Goal: Navigation & Orientation: Find specific page/section

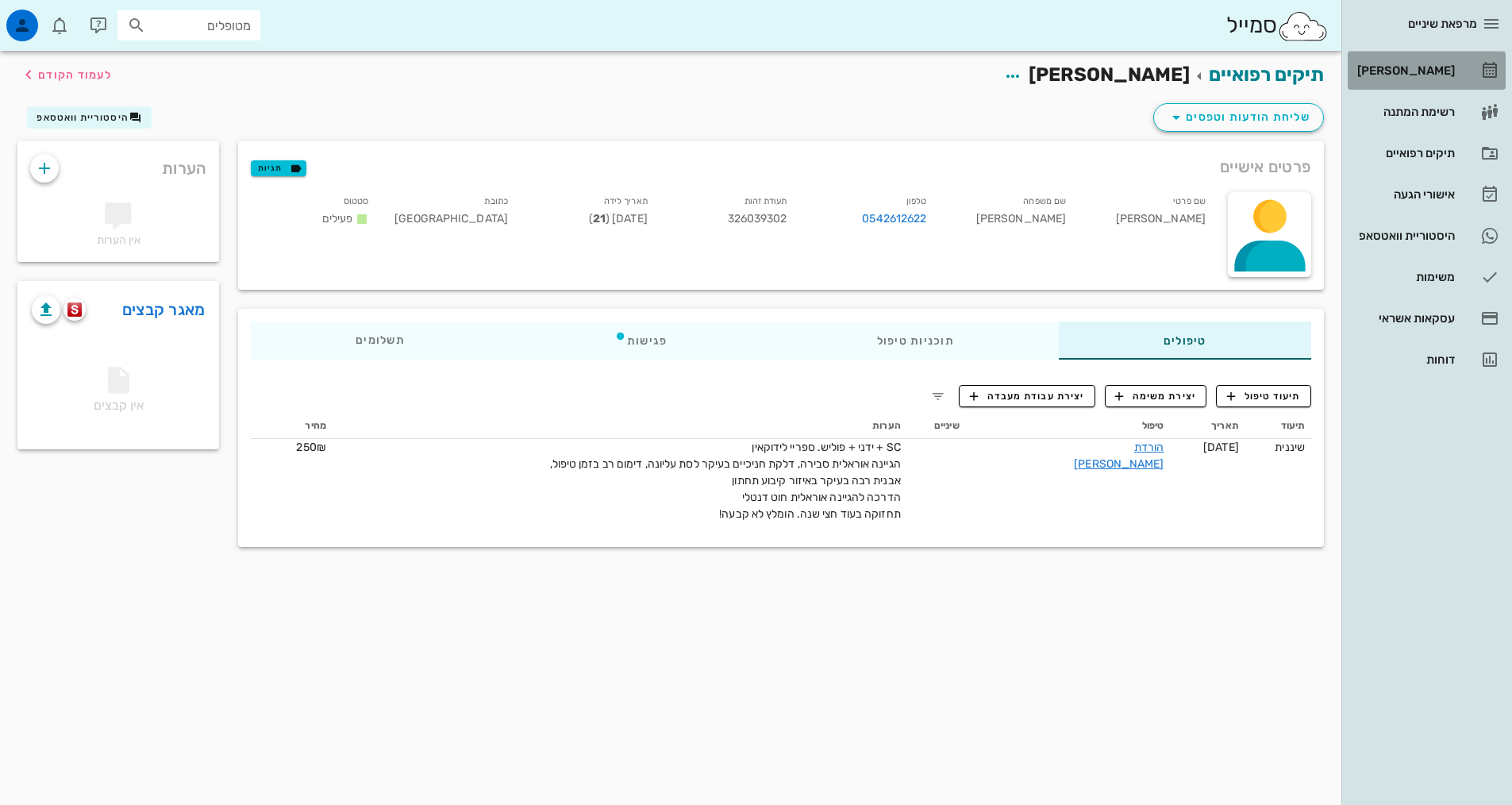
click at [1418, 79] on div "[PERSON_NAME]" at bounding box center [1404, 70] width 101 height 25
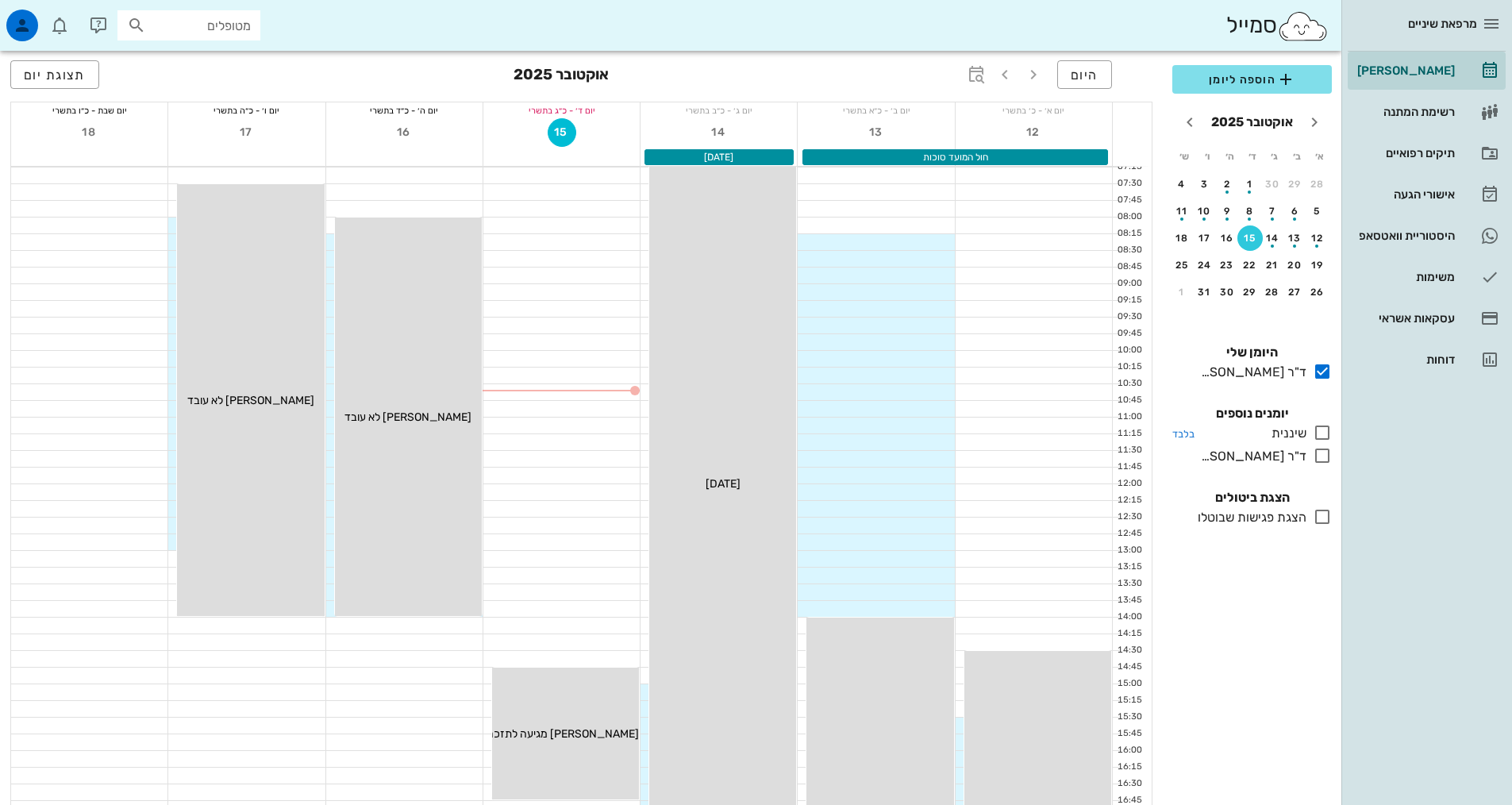
click at [1325, 426] on icon at bounding box center [1322, 433] width 19 height 19
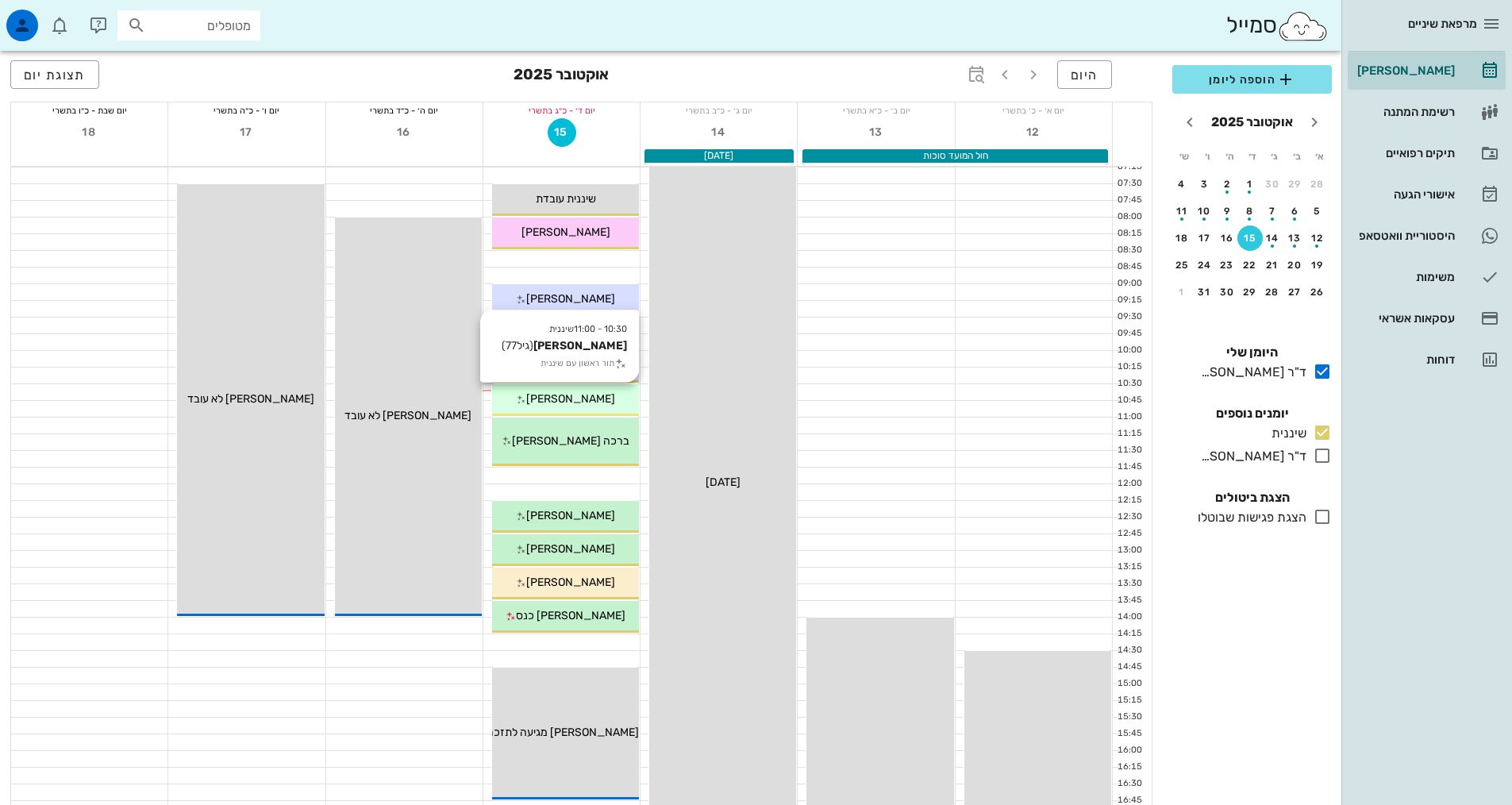
click at [586, 393] on span "[PERSON_NAME]" at bounding box center [570, 399] width 88 height 13
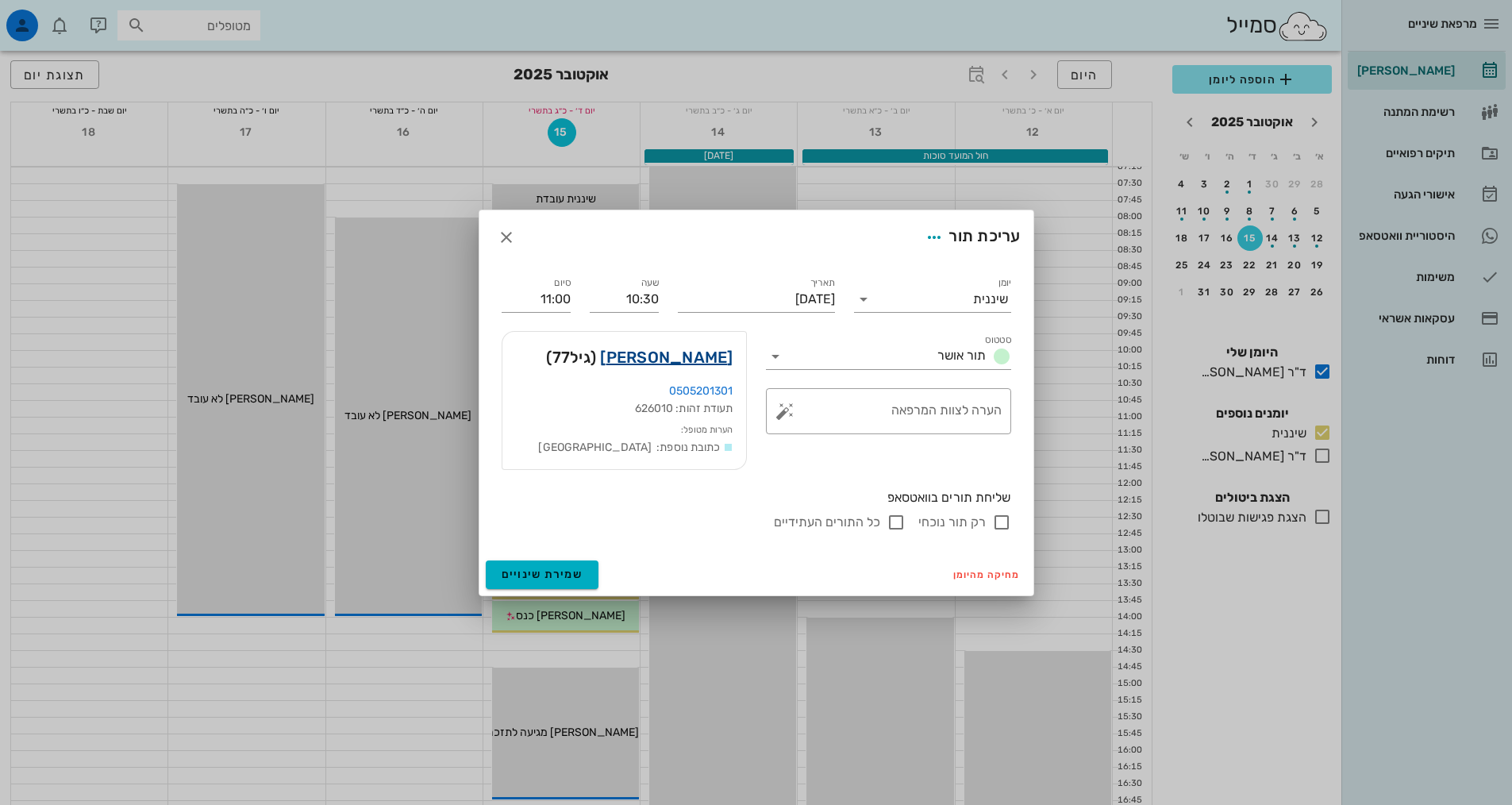
click at [699, 357] on link "[PERSON_NAME]" at bounding box center [666, 357] width 133 height 25
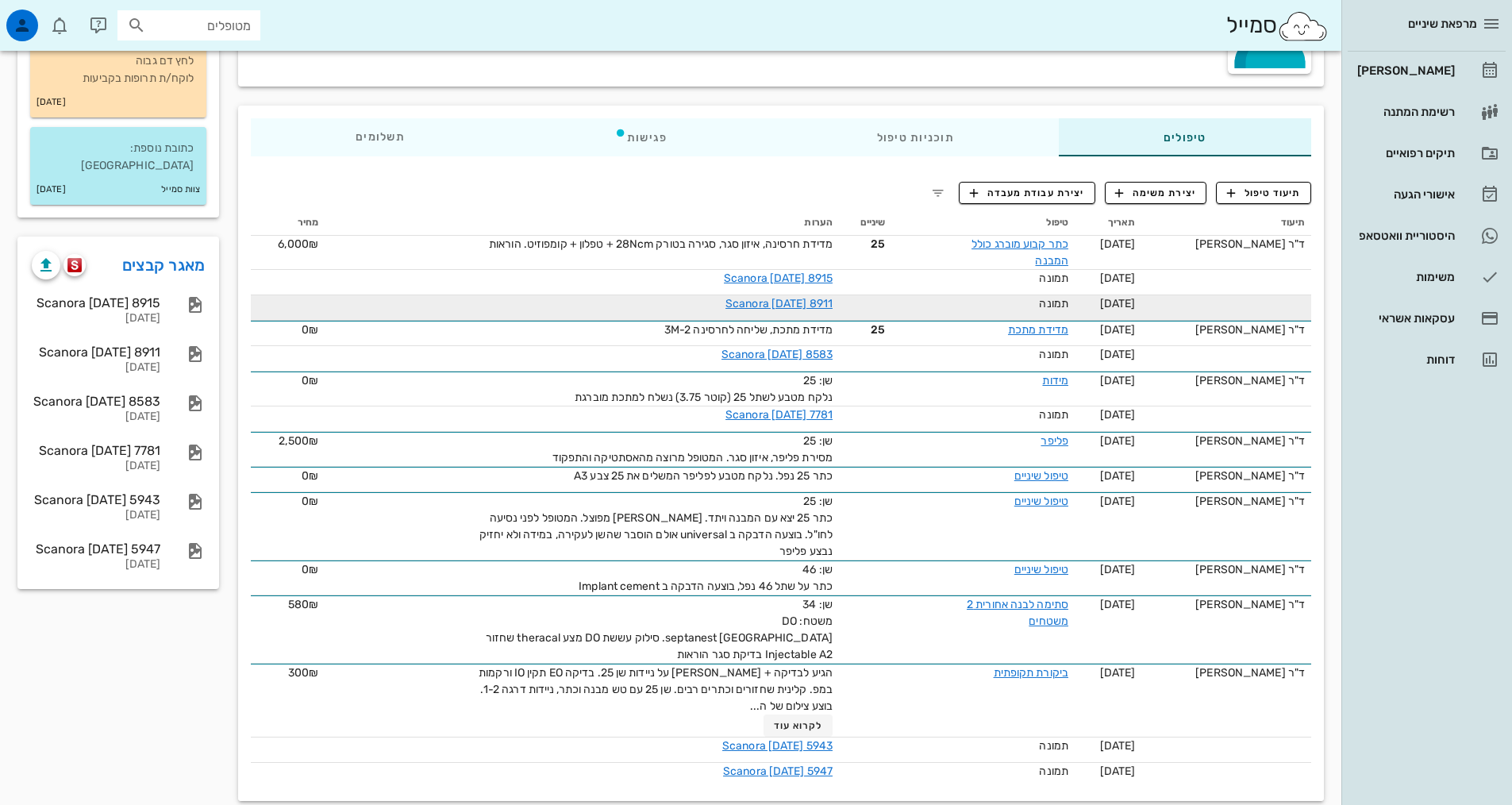
scroll to position [208, 0]
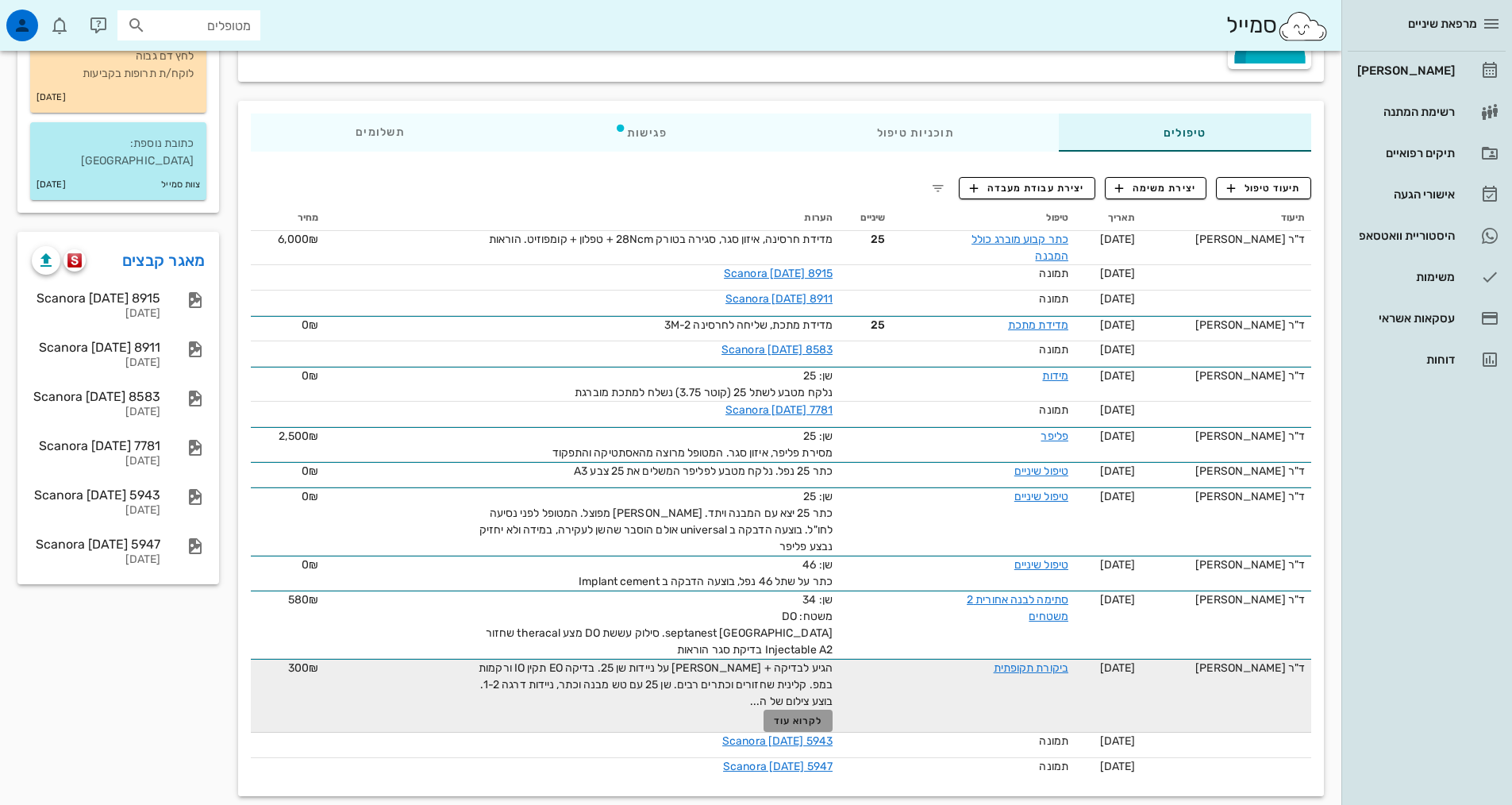
click at [814, 715] on span "לקרוא עוד" at bounding box center [798, 720] width 49 height 11
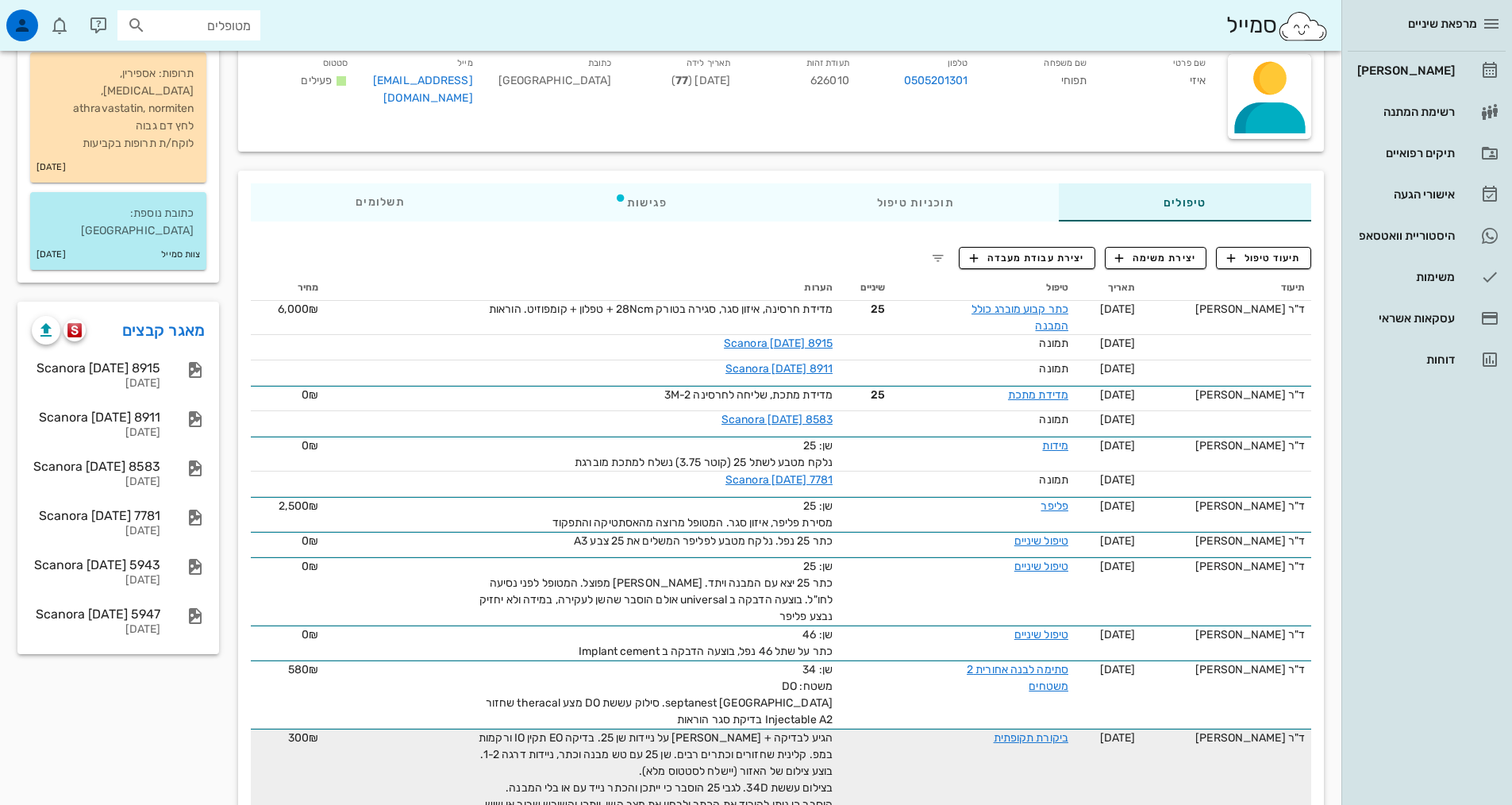
scroll to position [0, 0]
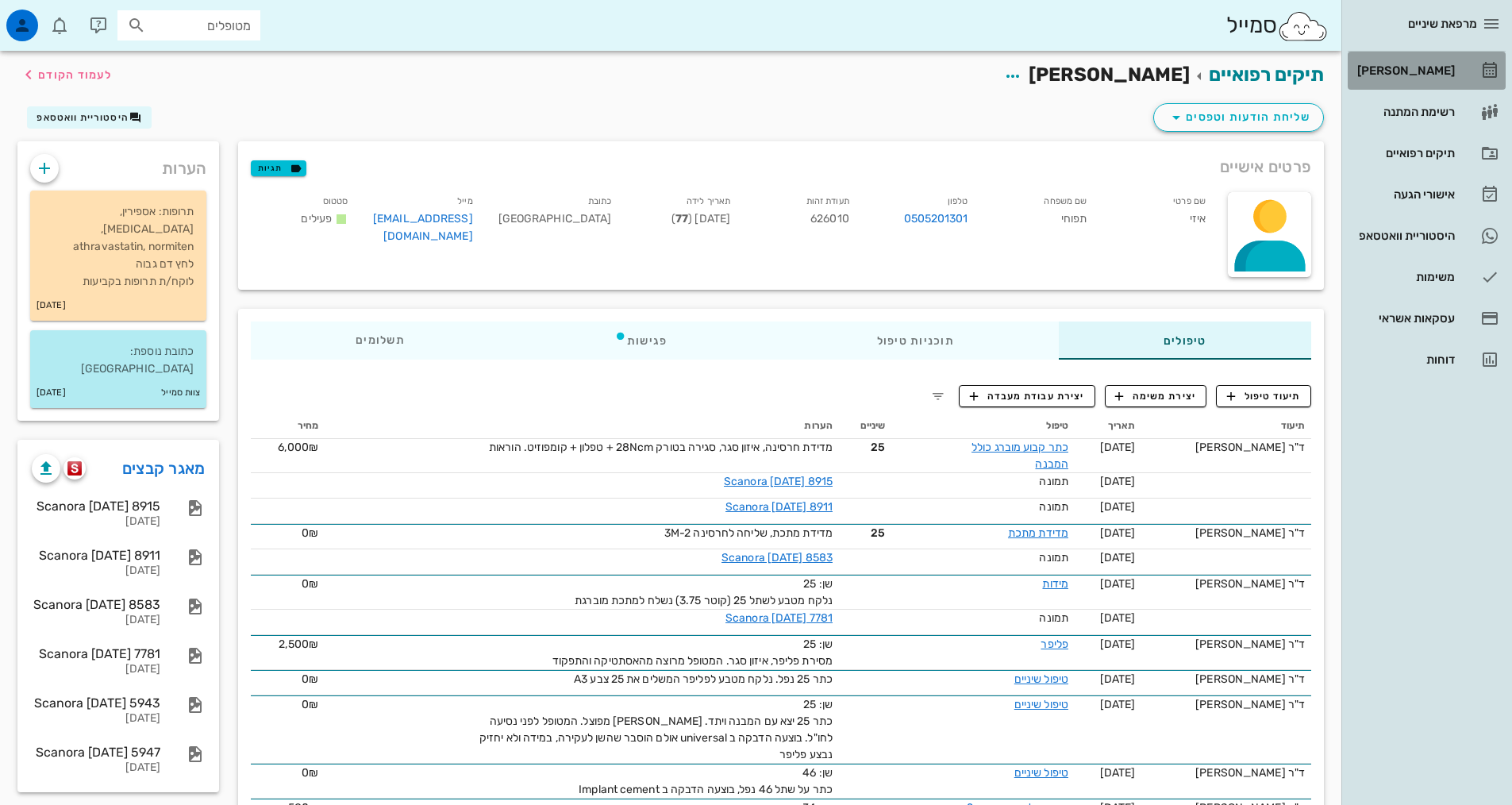
click at [1439, 75] on div "[PERSON_NAME]" at bounding box center [1404, 70] width 101 height 13
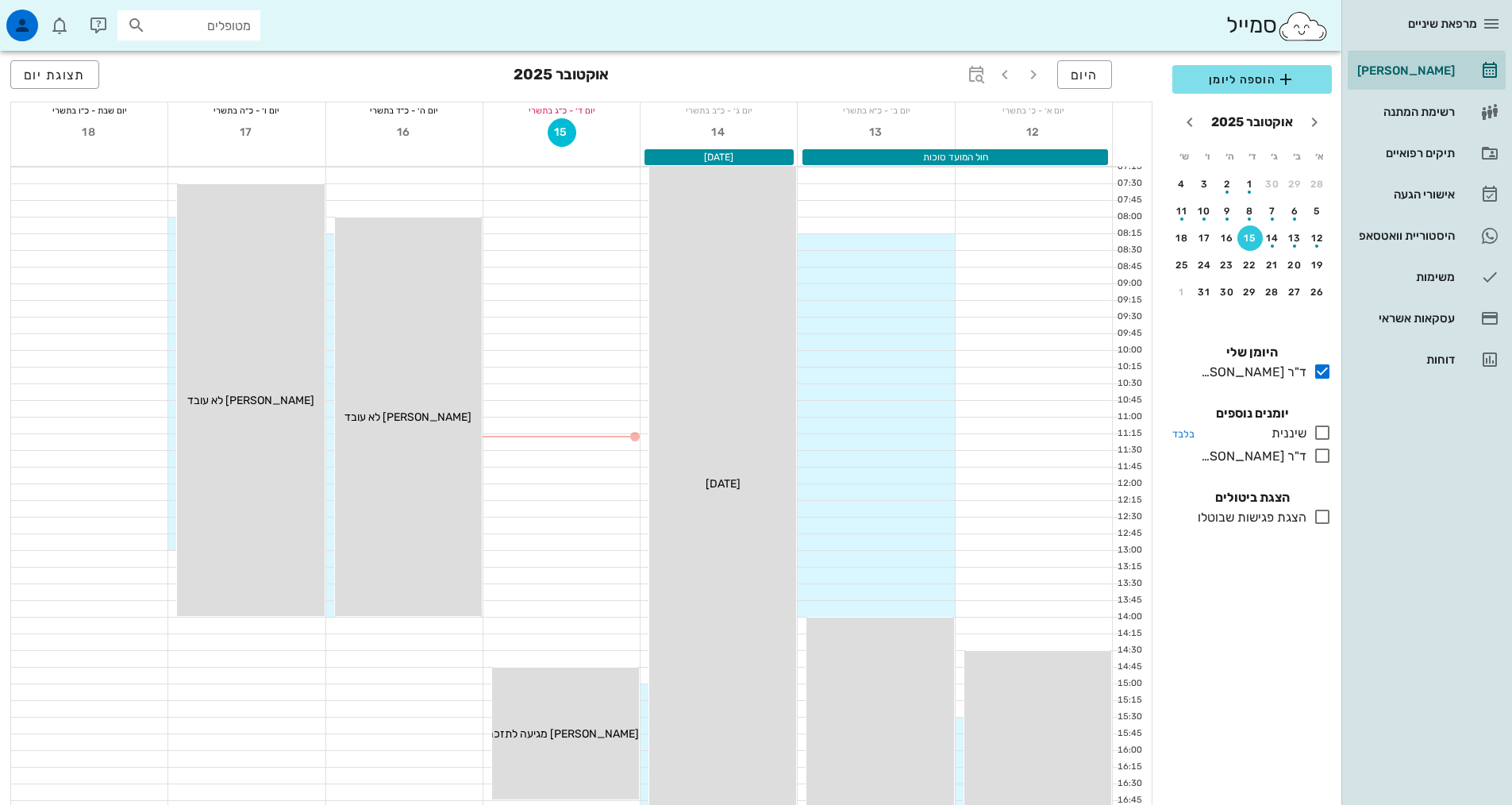
click at [1319, 435] on icon at bounding box center [1322, 433] width 19 height 19
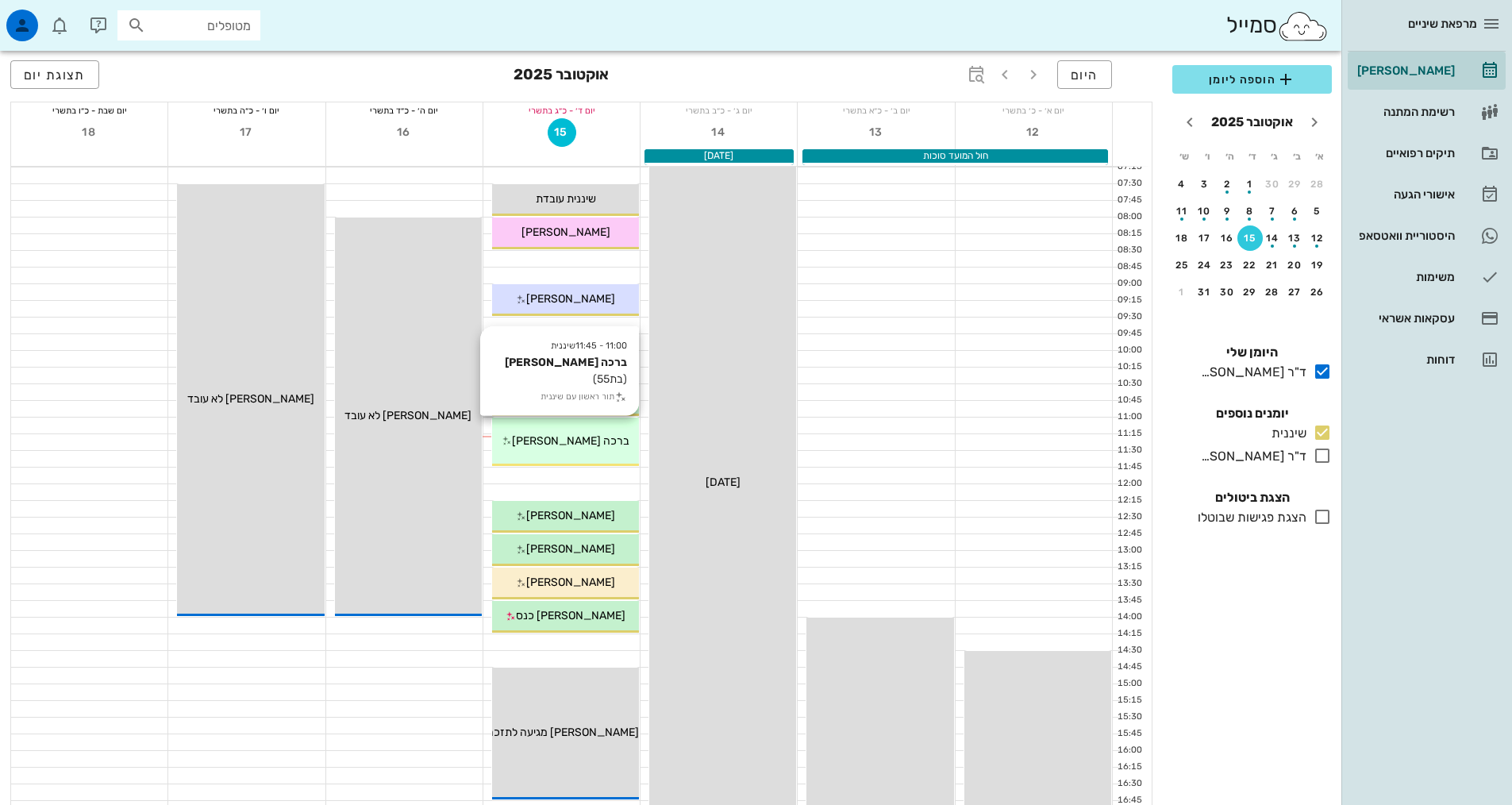
click at [570, 453] on div "11:00 - 11:45 שיננית [PERSON_NAME] (בת 55 ) תור ראשון עם שיננית [PERSON_NAME]" at bounding box center [565, 442] width 147 height 48
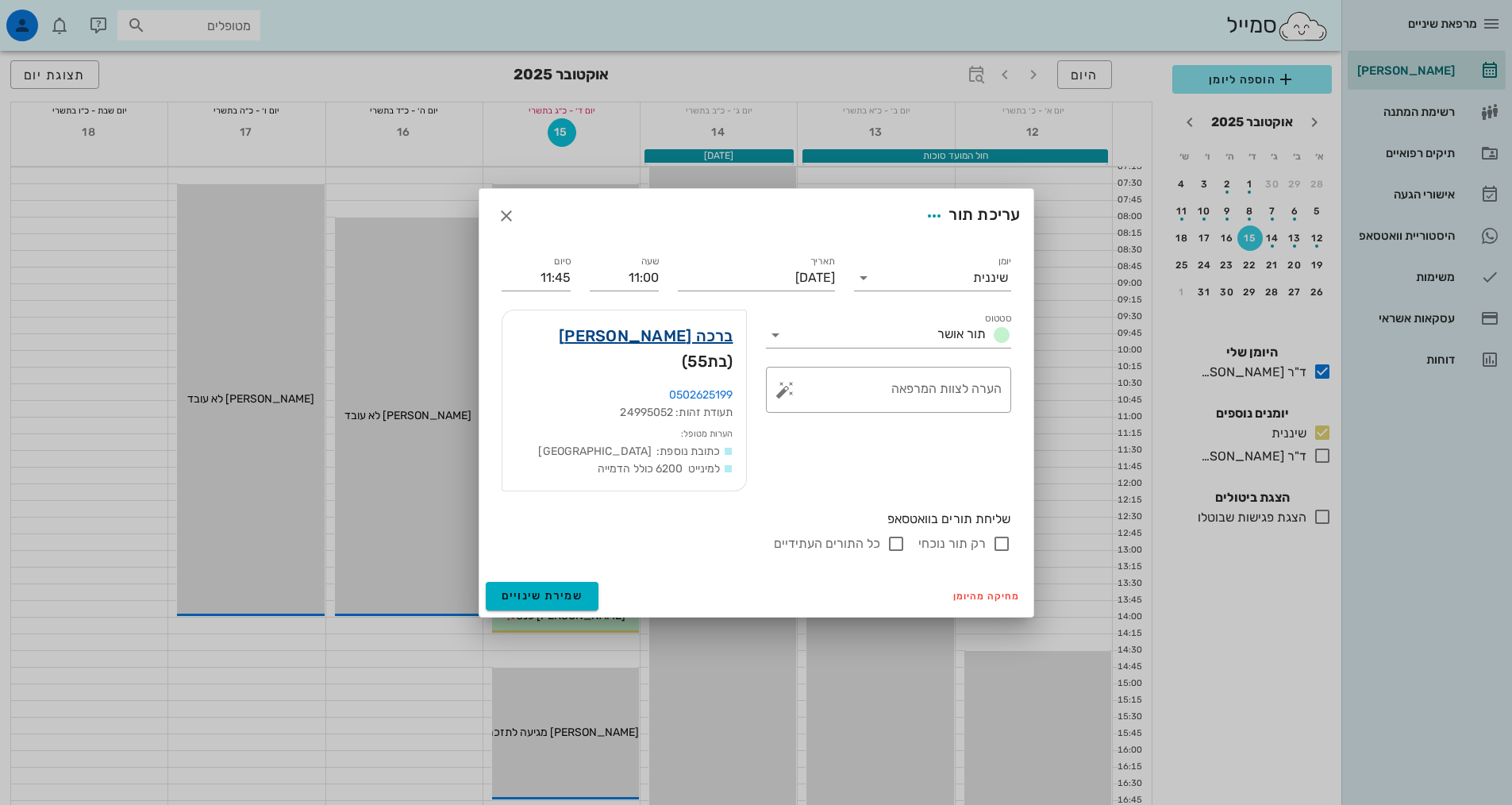
click at [709, 347] on link "ברכה [PERSON_NAME]" at bounding box center [645, 336] width 174 height 25
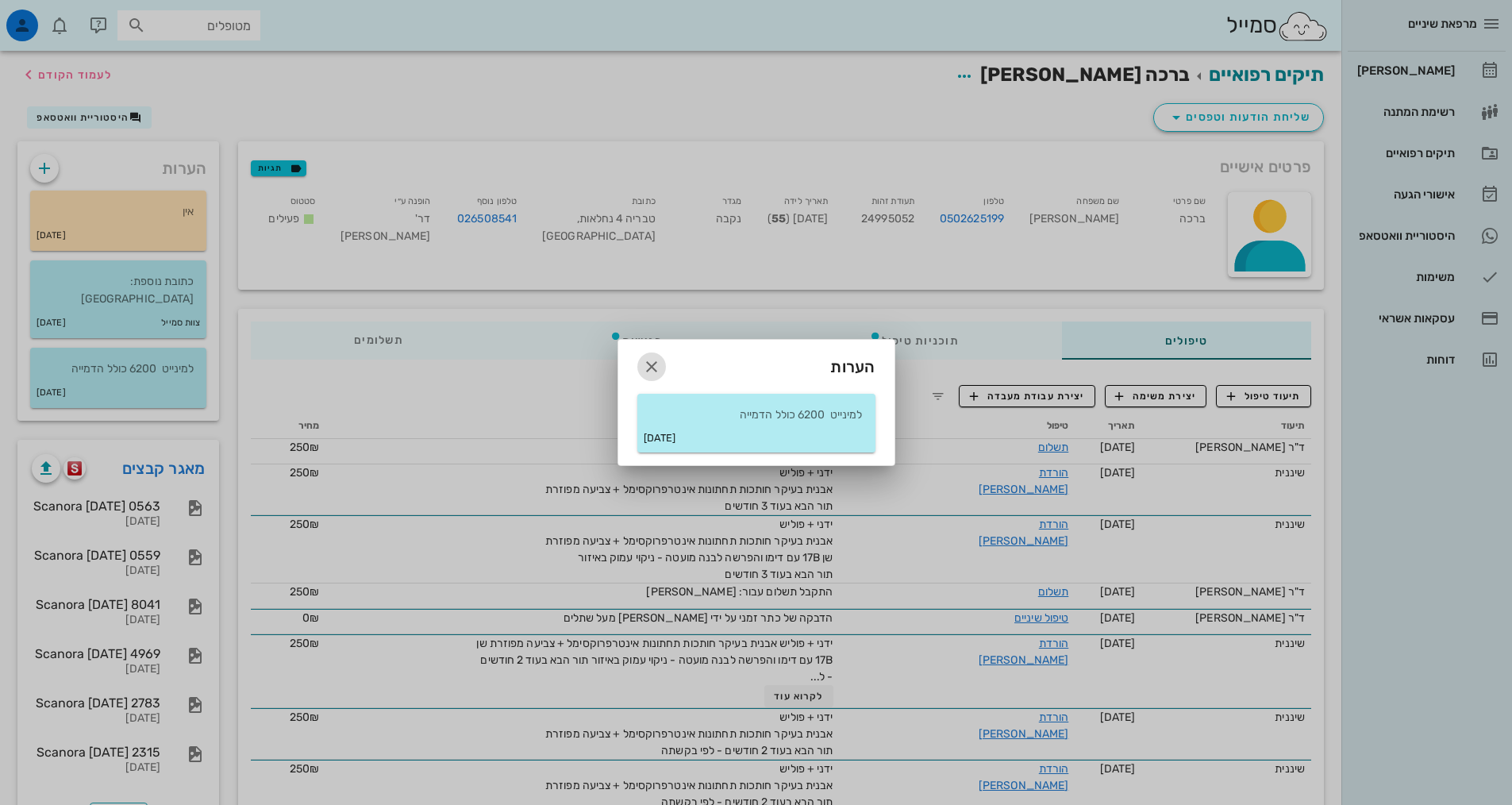
click at [650, 363] on icon "button" at bounding box center [651, 367] width 19 height 19
